Goal: Find specific page/section: Find specific page/section

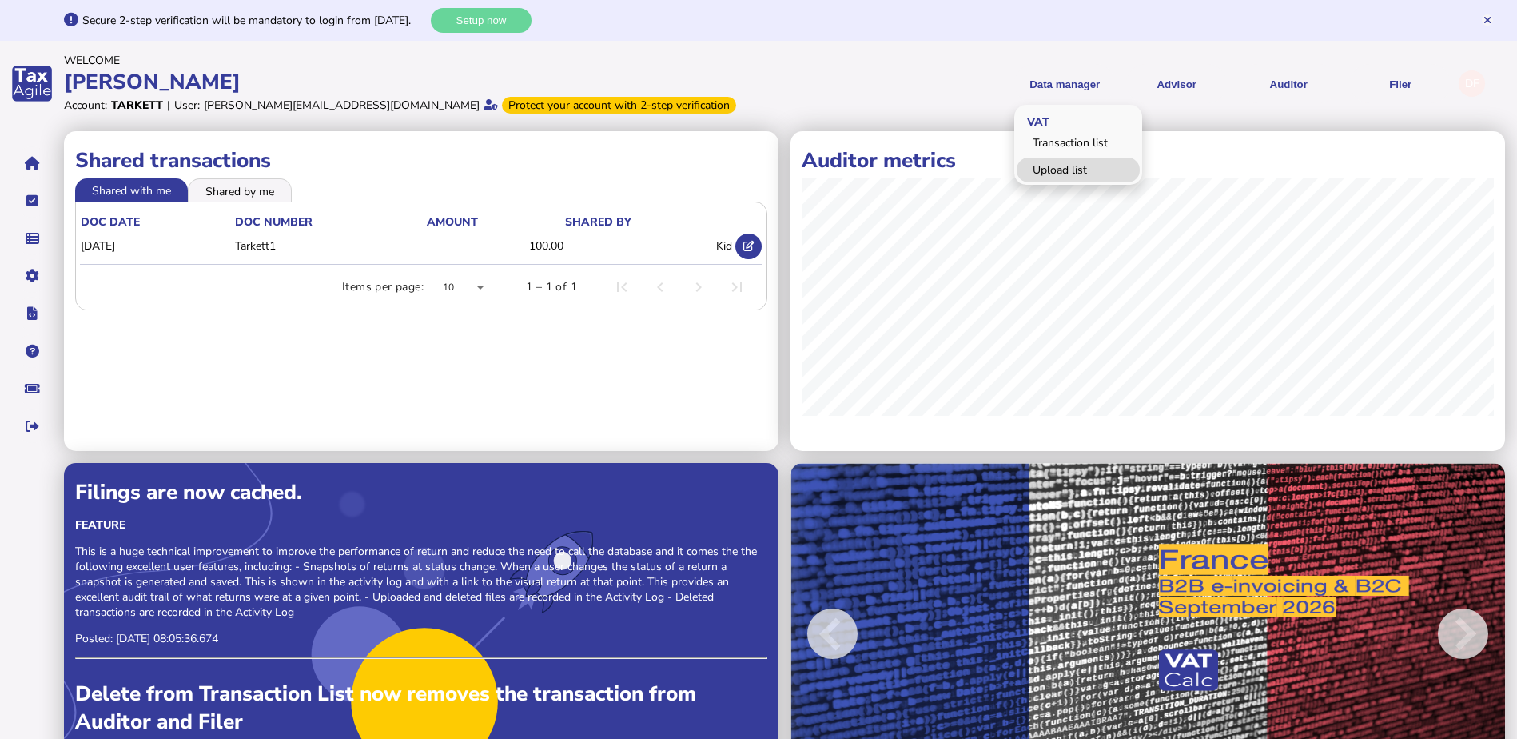
click at [1080, 171] on link "Upload list" at bounding box center [1078, 169] width 123 height 25
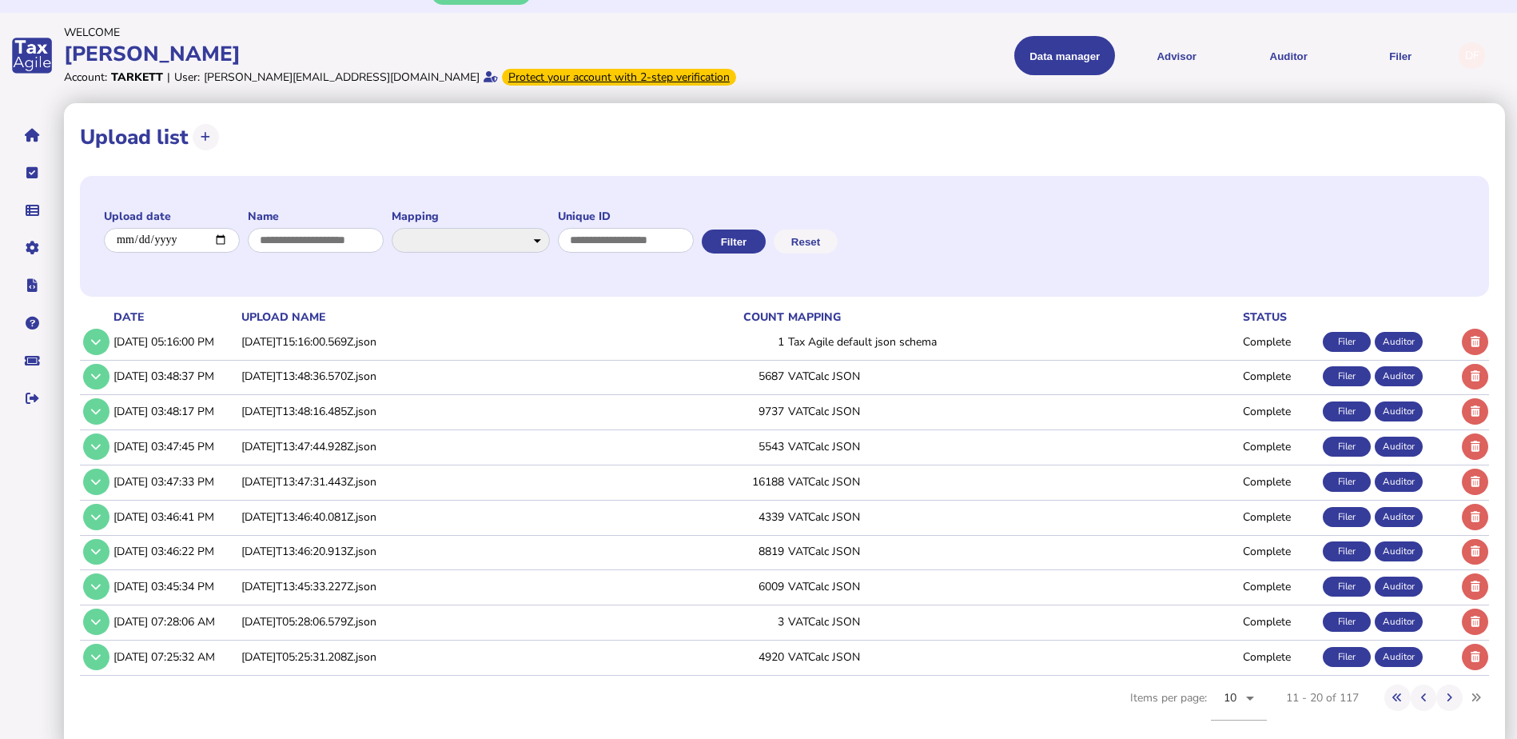
scroll to position [43, 0]
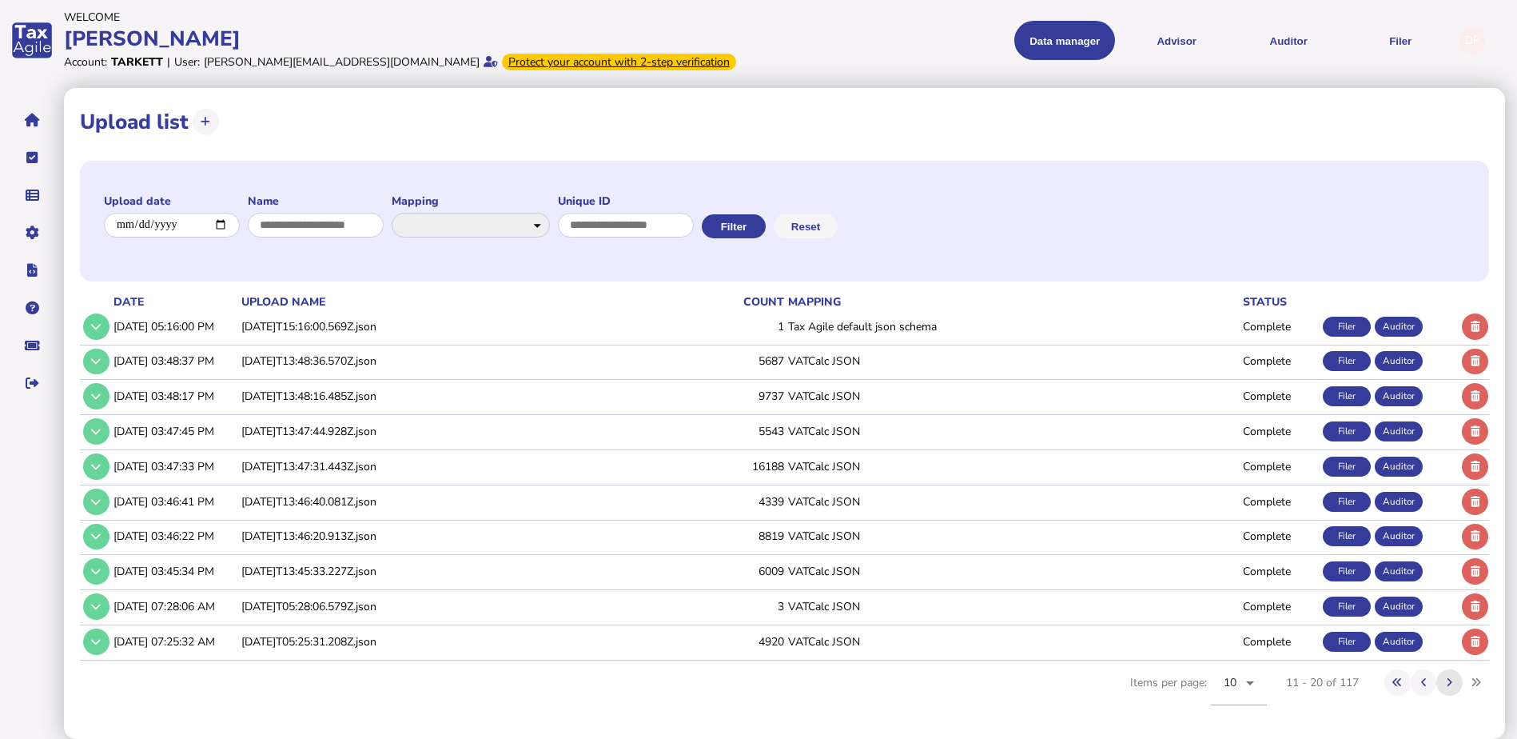
click at [1447, 685] on icon at bounding box center [1450, 682] width 6 height 10
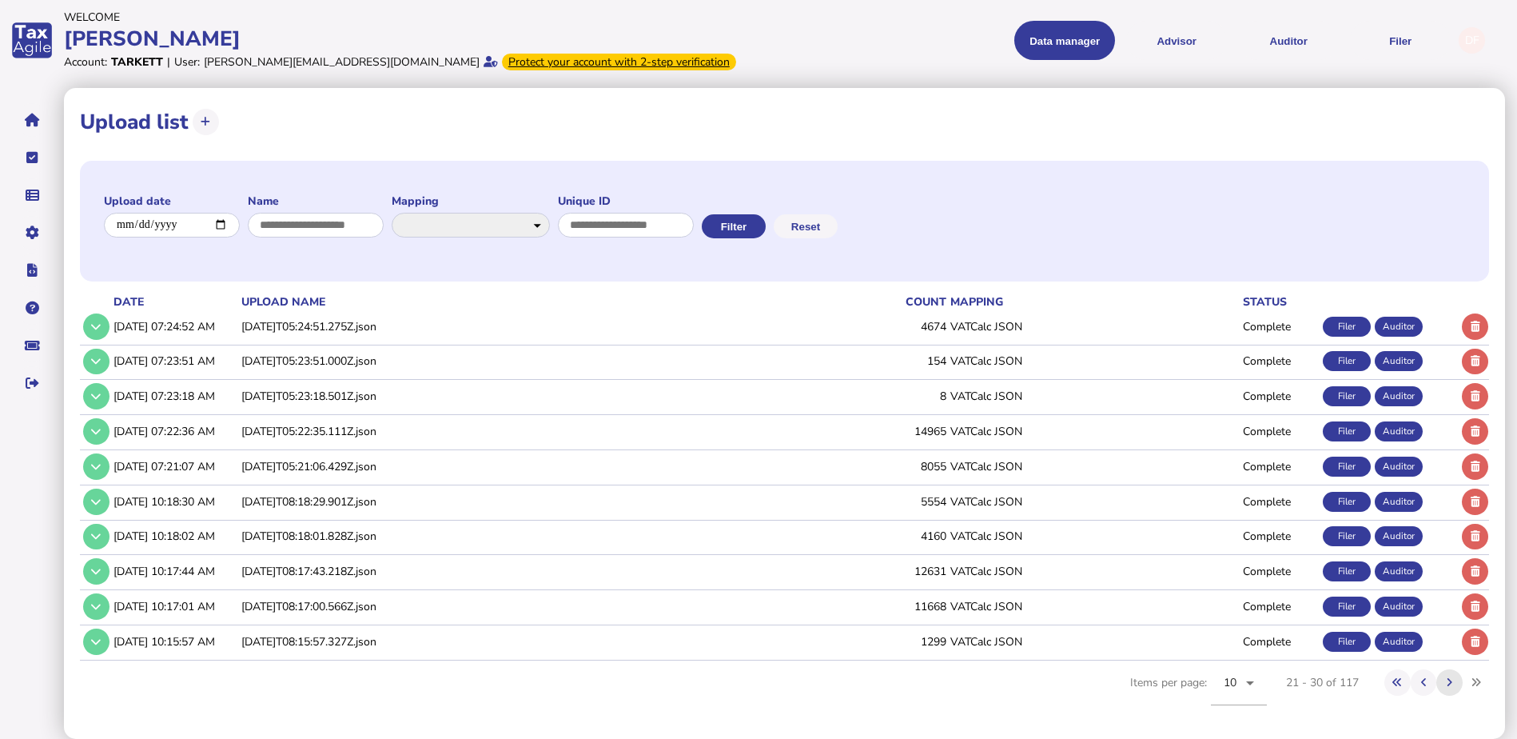
click at [1447, 685] on icon at bounding box center [1450, 682] width 6 height 10
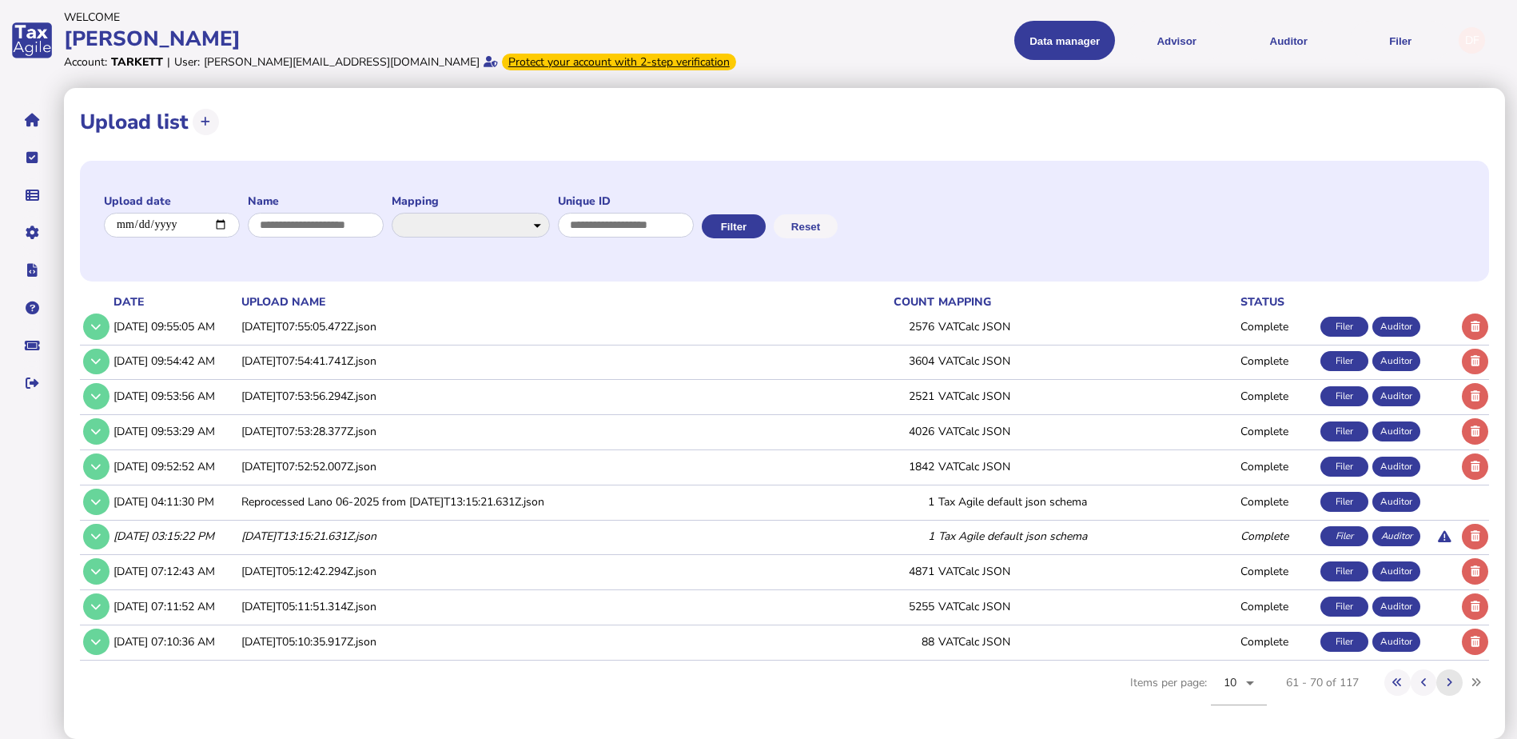
click at [1447, 685] on icon at bounding box center [1450, 682] width 6 height 10
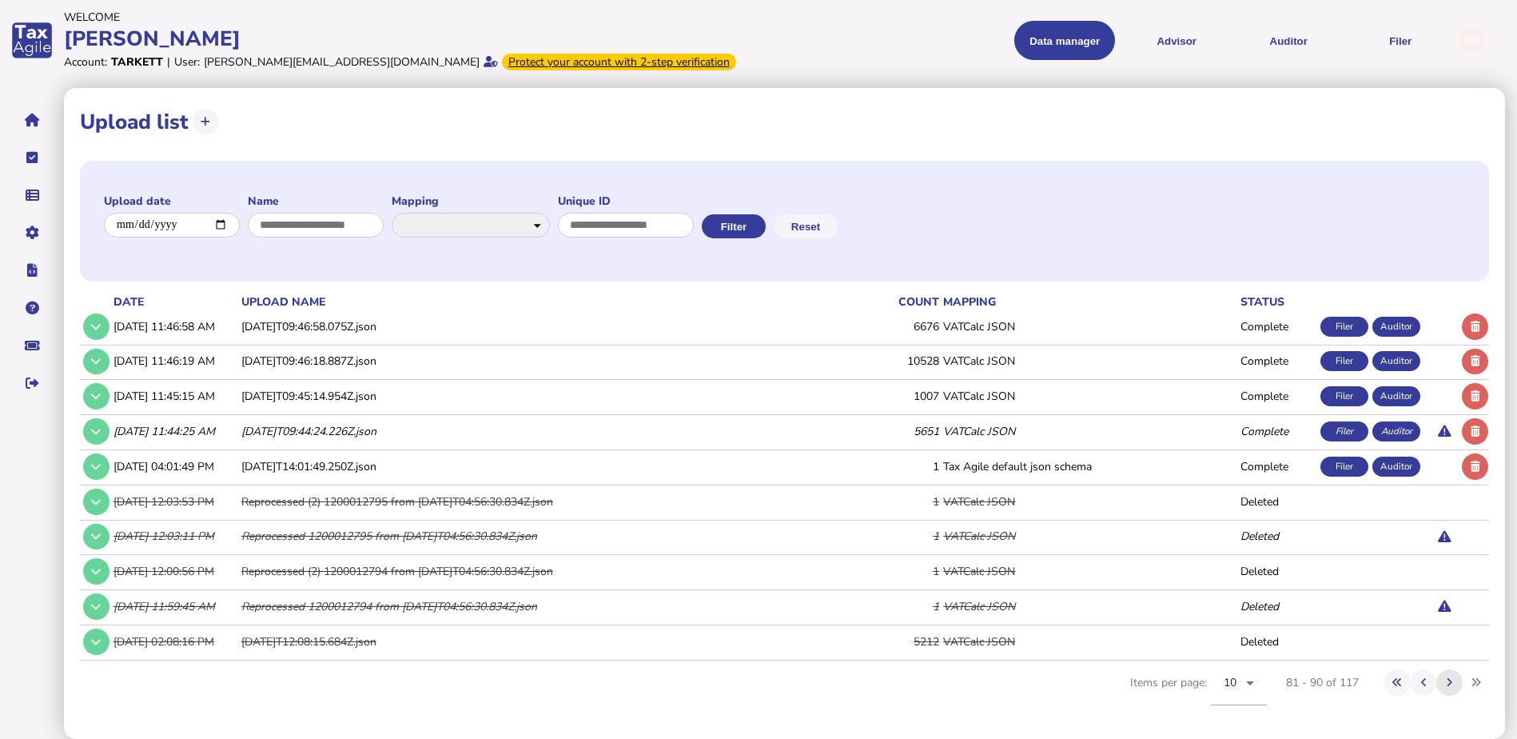
click at [1447, 685] on icon at bounding box center [1450, 682] width 6 height 10
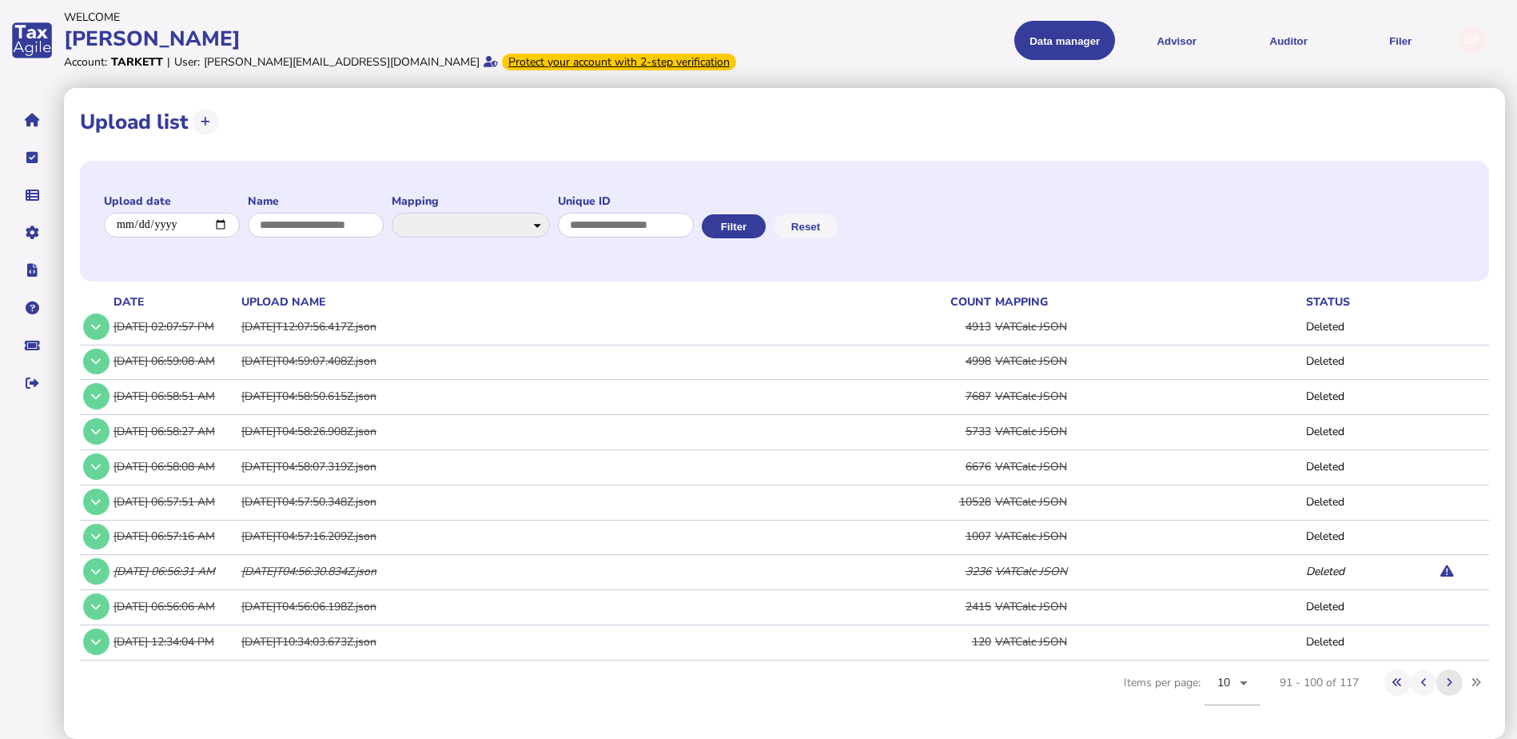
click at [1447, 685] on icon at bounding box center [1450, 682] width 6 height 10
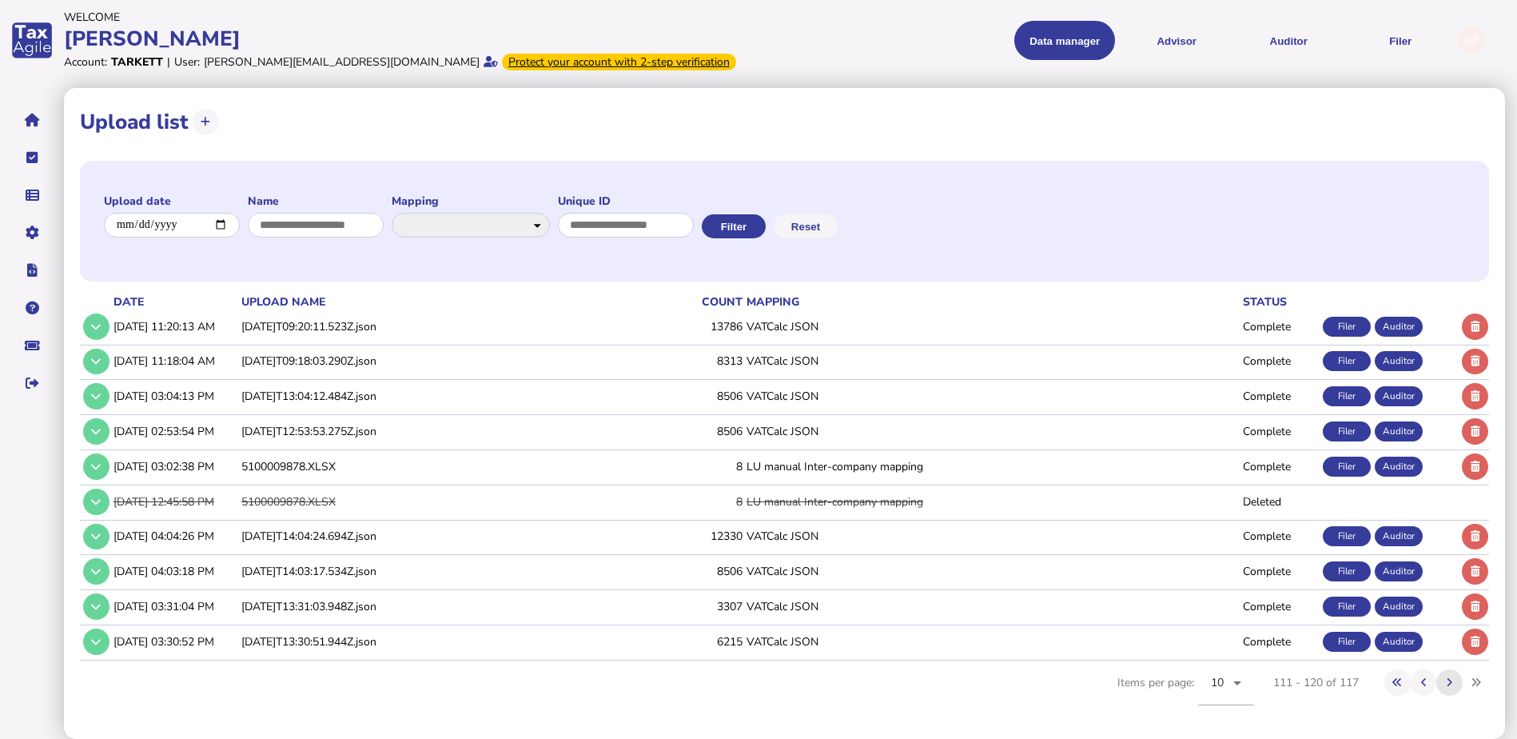
click at [1447, 685] on icon at bounding box center [1450, 682] width 6 height 10
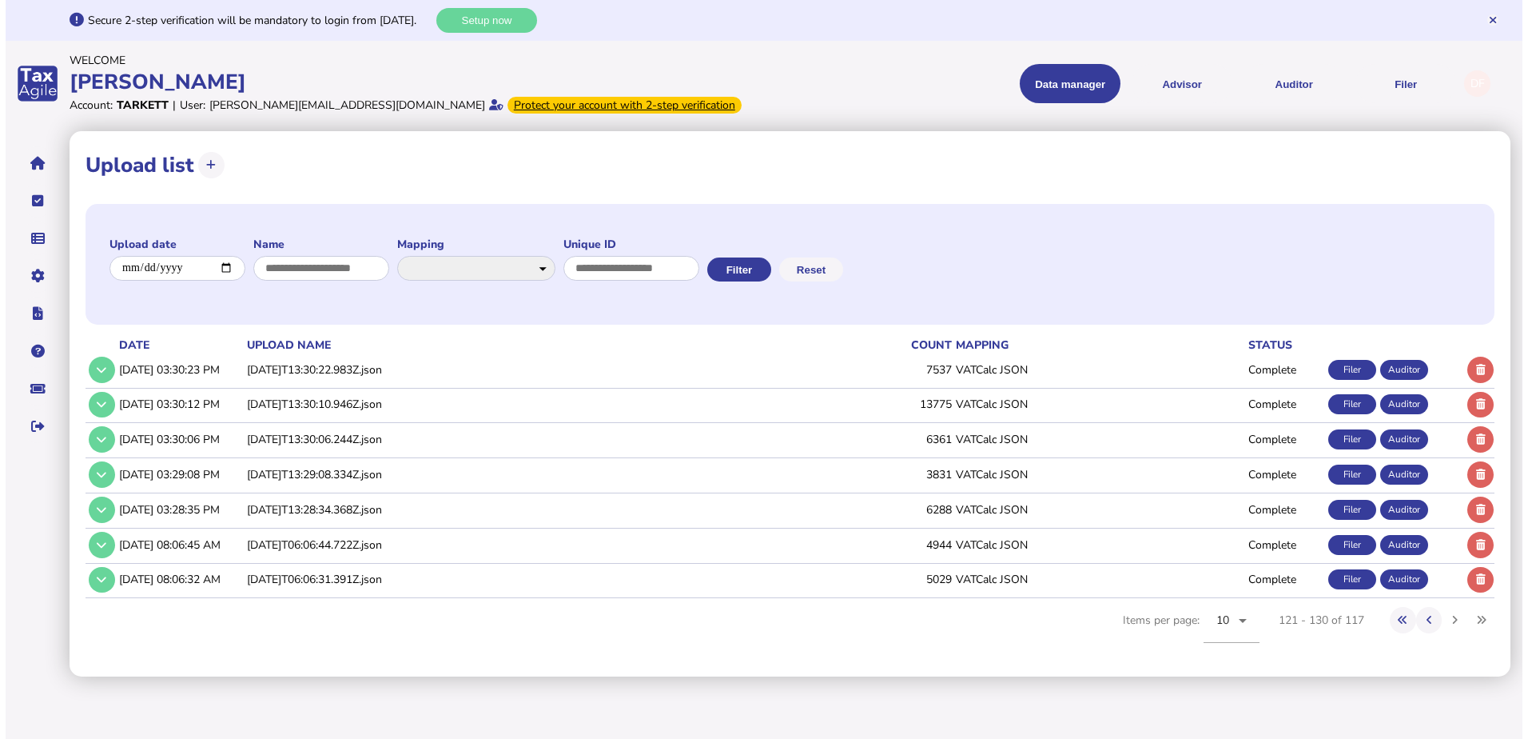
scroll to position [0, 0]
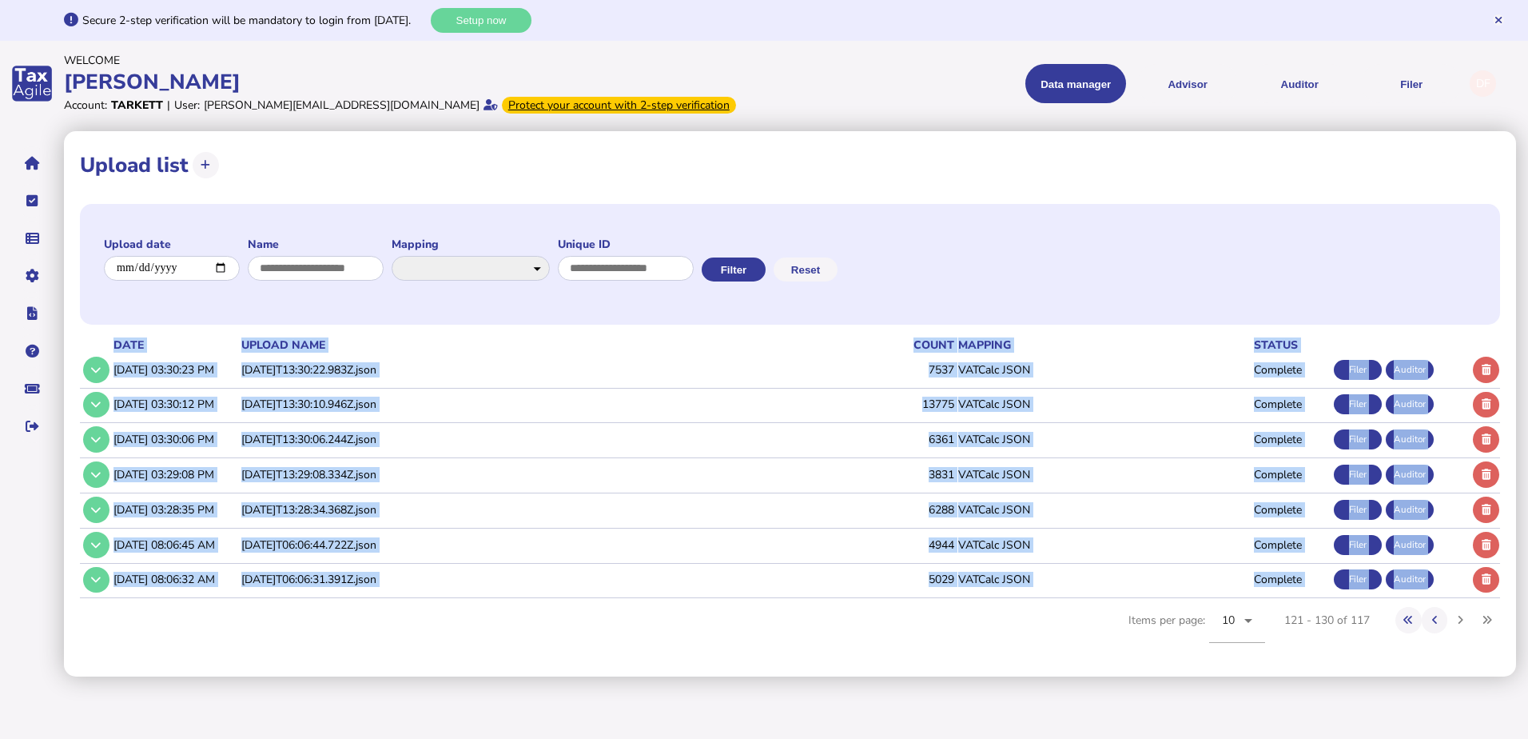
click at [1447, 676] on html "**********" at bounding box center [764, 338] width 1528 height 676
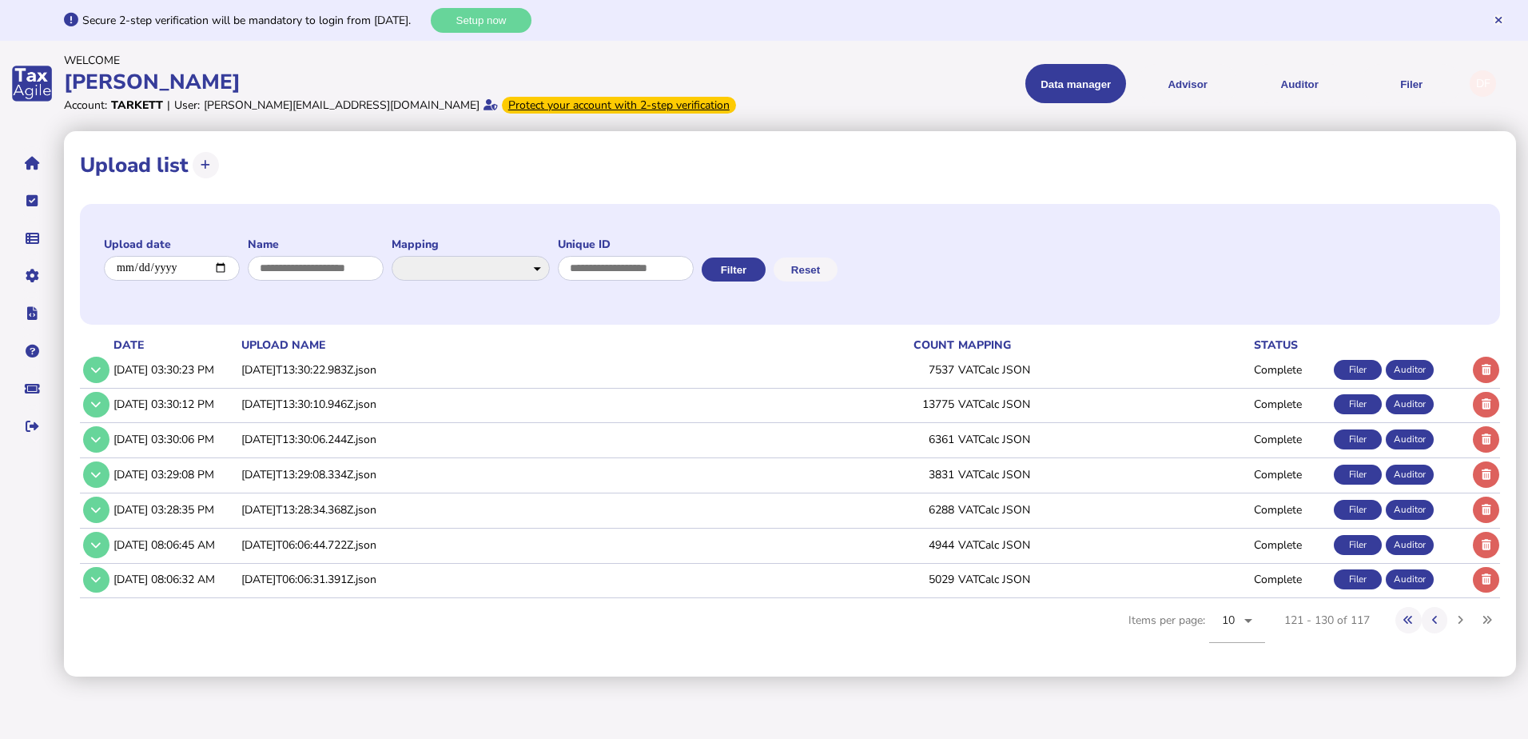
drag, startPoint x: 1447, startPoint y: 684, endPoint x: 1304, endPoint y: 650, distance: 147.2
click at [1304, 650] on span "Items per page: 10 121 - 130 of 117" at bounding box center [1315, 629] width 372 height 62
